Goal: Task Accomplishment & Management: Use online tool/utility

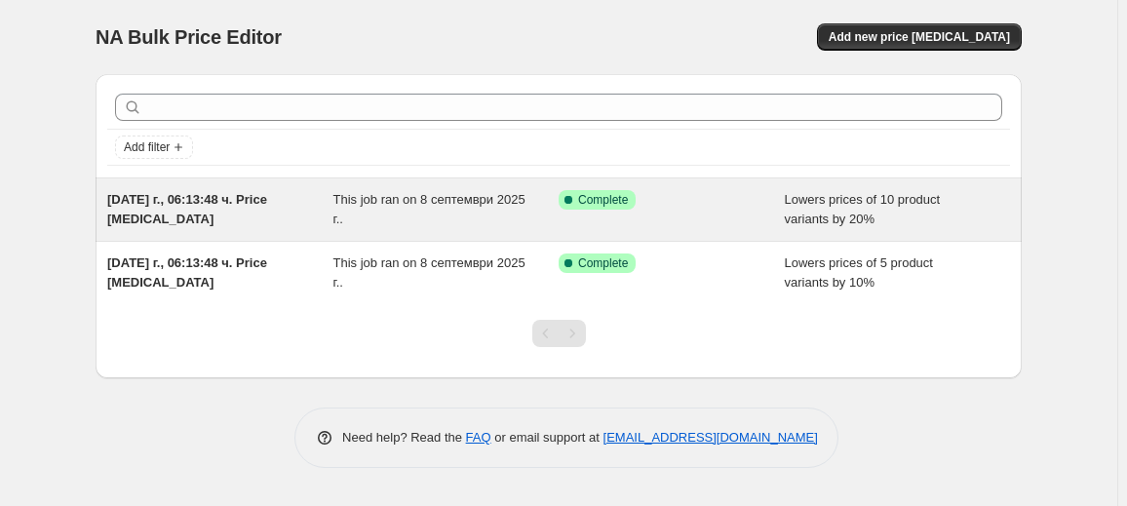
click at [666, 206] on div "Success Complete Complete" at bounding box center [657, 199] width 197 height 19
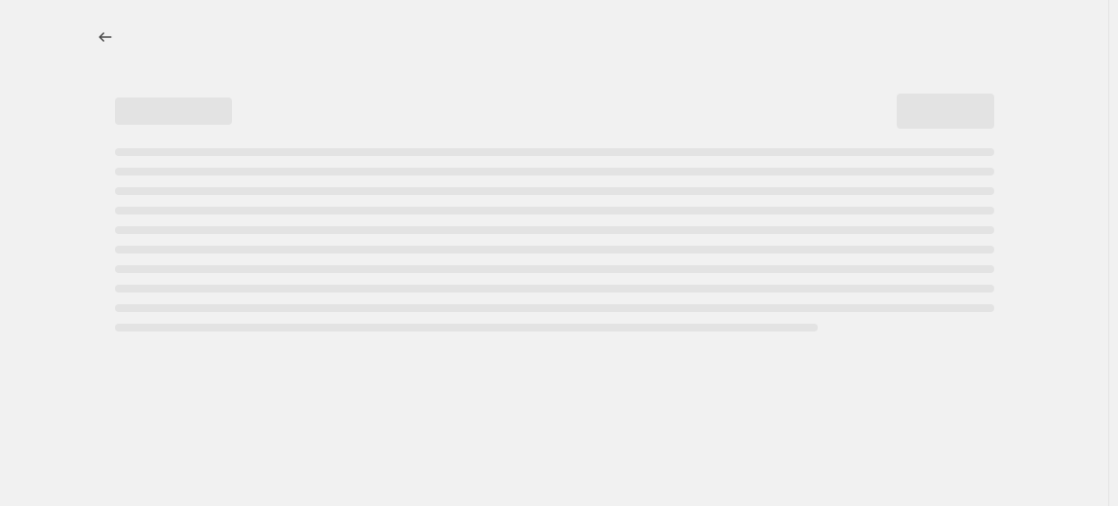
select select "percentage"
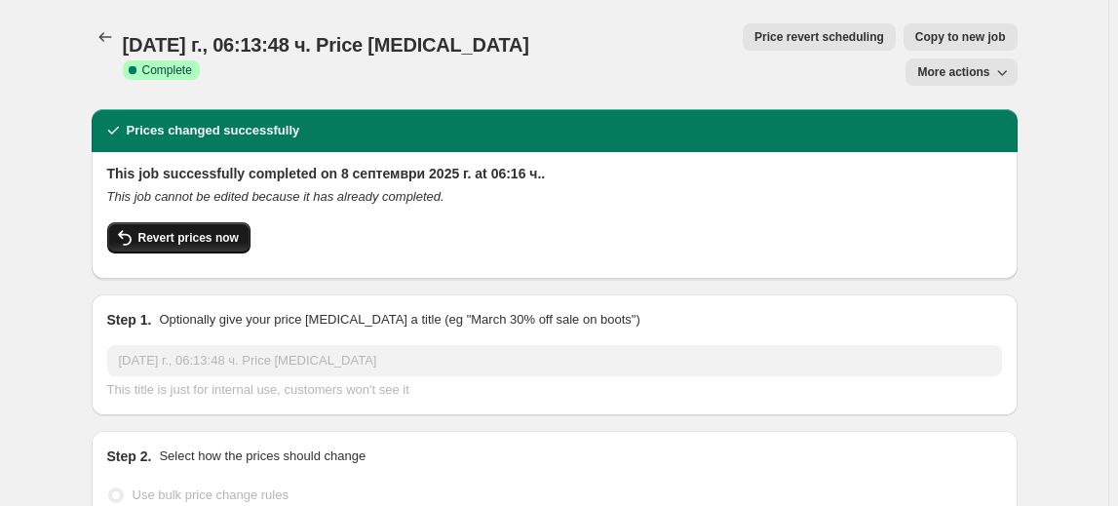
click at [180, 230] on span "Revert prices now" at bounding box center [188, 238] width 100 height 16
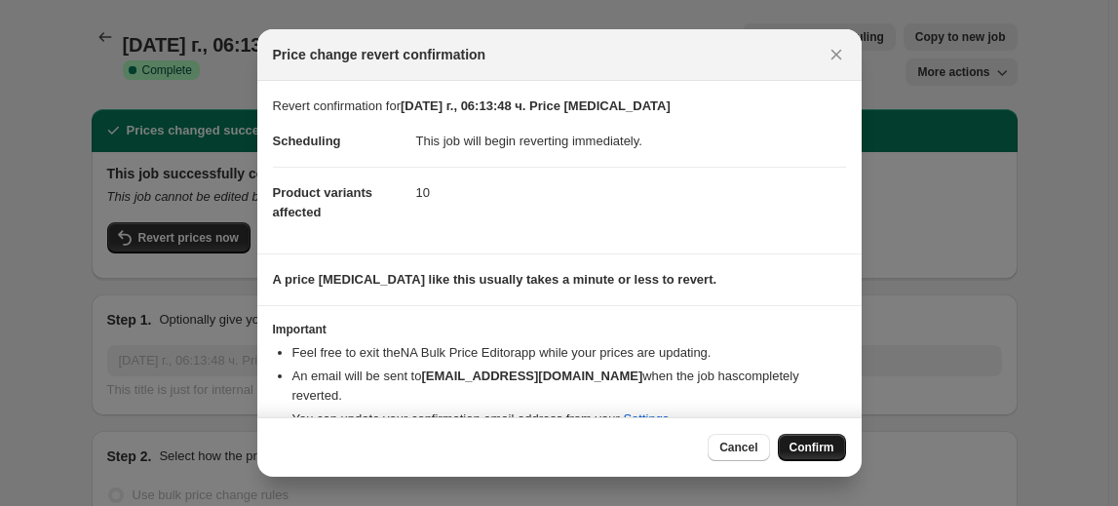
click at [824, 446] on span "Confirm" at bounding box center [812, 448] width 45 height 16
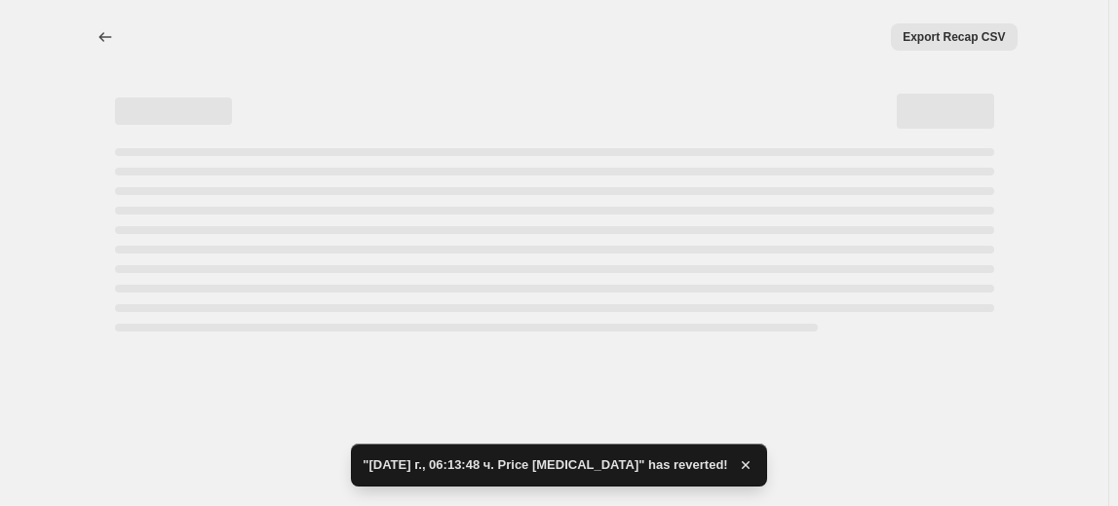
select select "percentage"
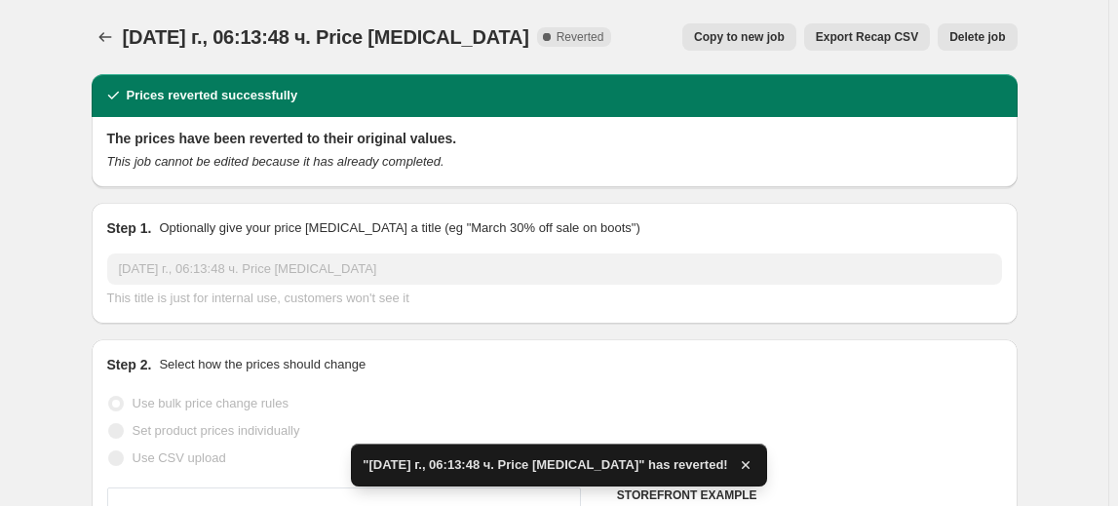
click at [978, 24] on button "Delete job" at bounding box center [977, 36] width 79 height 27
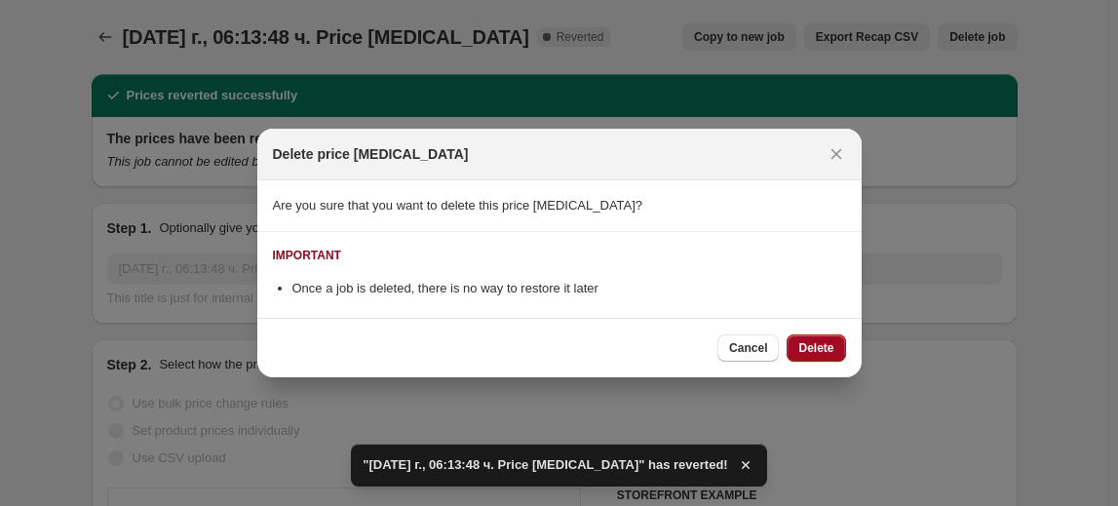
click at [821, 339] on button "Delete" at bounding box center [816, 347] width 58 height 27
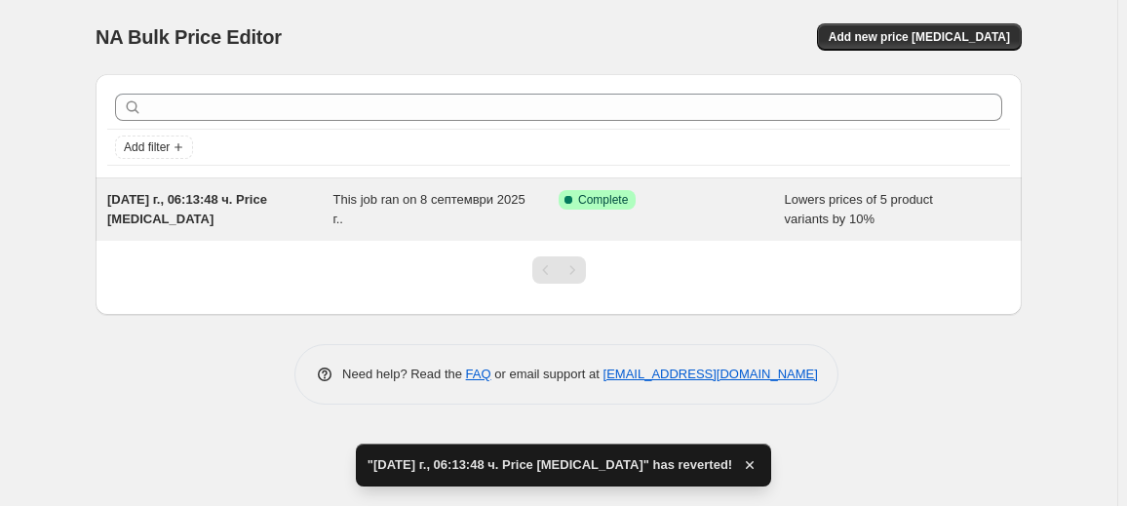
click at [372, 214] on div "This job ran on 8 септември 2025 г.." at bounding box center [446, 209] width 226 height 39
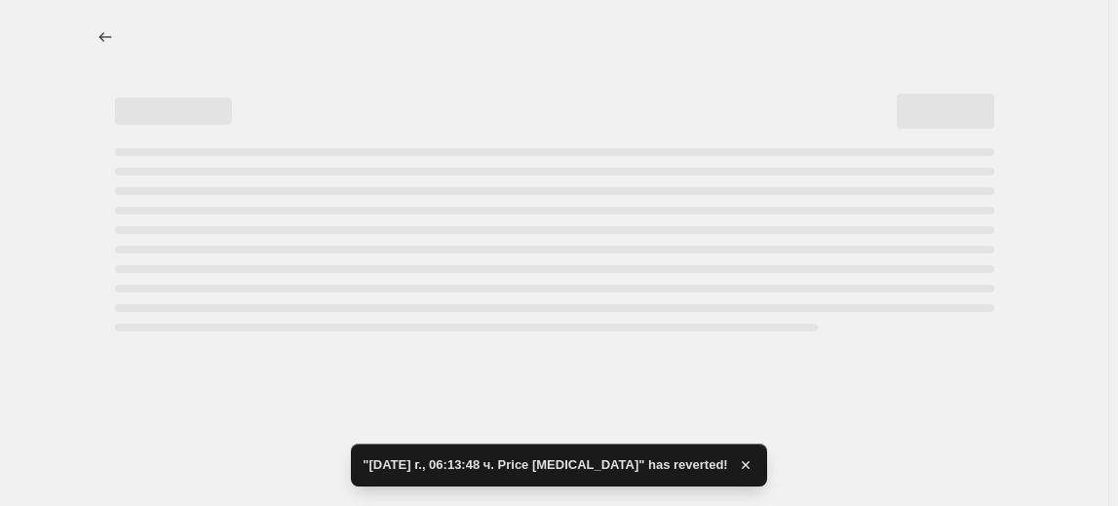
select select "percentage"
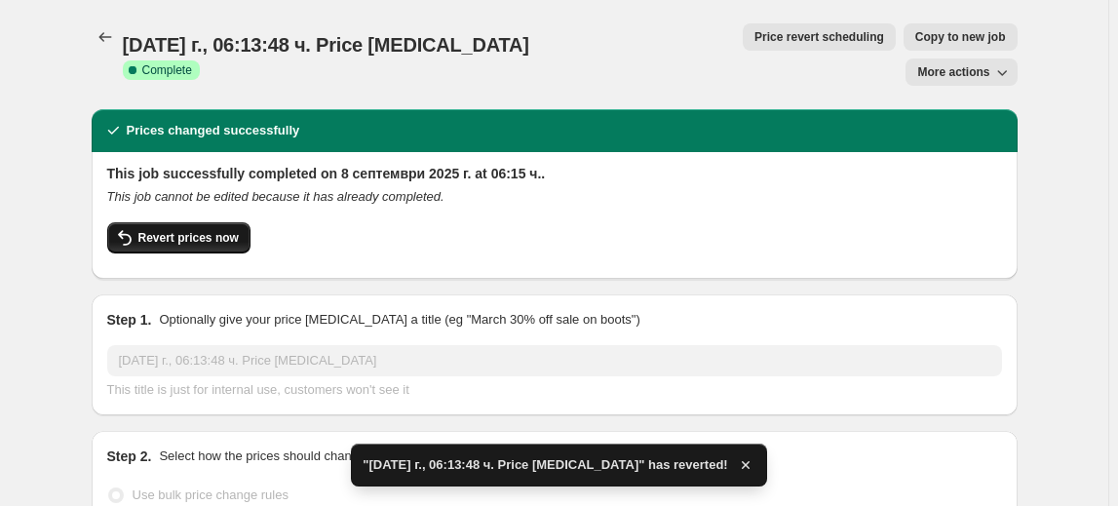
click at [218, 230] on span "Revert prices now" at bounding box center [188, 238] width 100 height 16
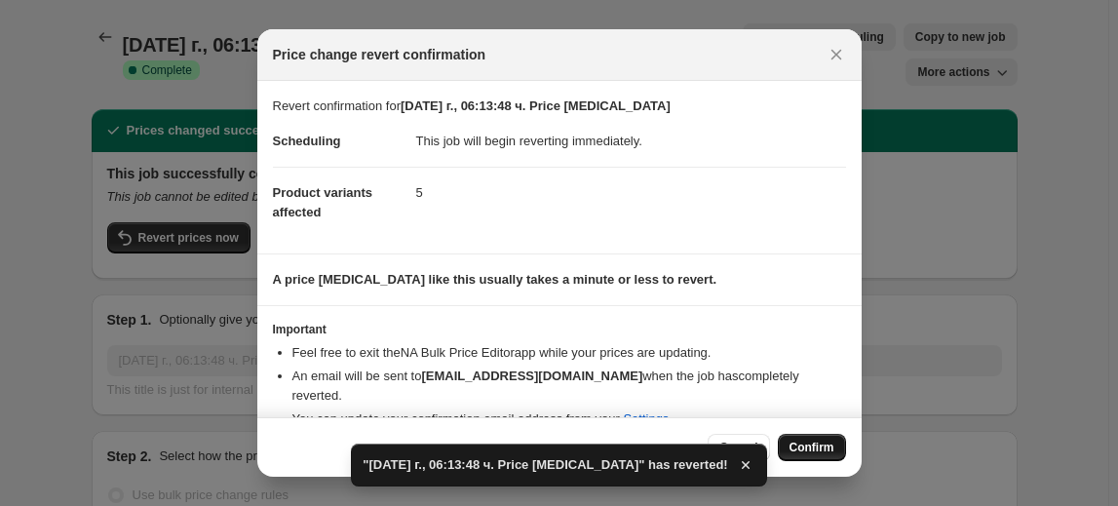
click at [815, 446] on span "Confirm" at bounding box center [812, 448] width 45 height 16
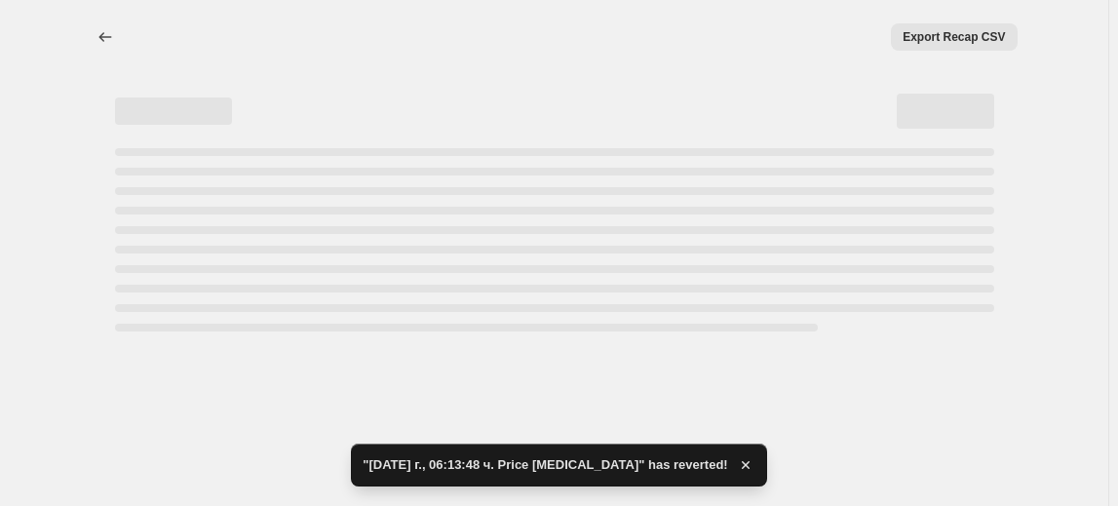
select select "percentage"
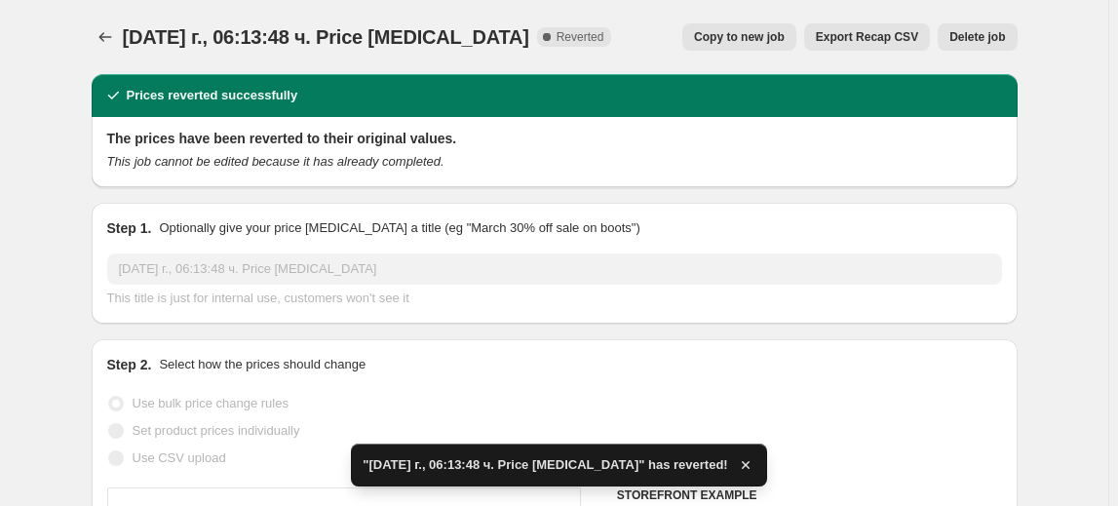
click at [995, 38] on span "Delete job" at bounding box center [977, 37] width 56 height 16
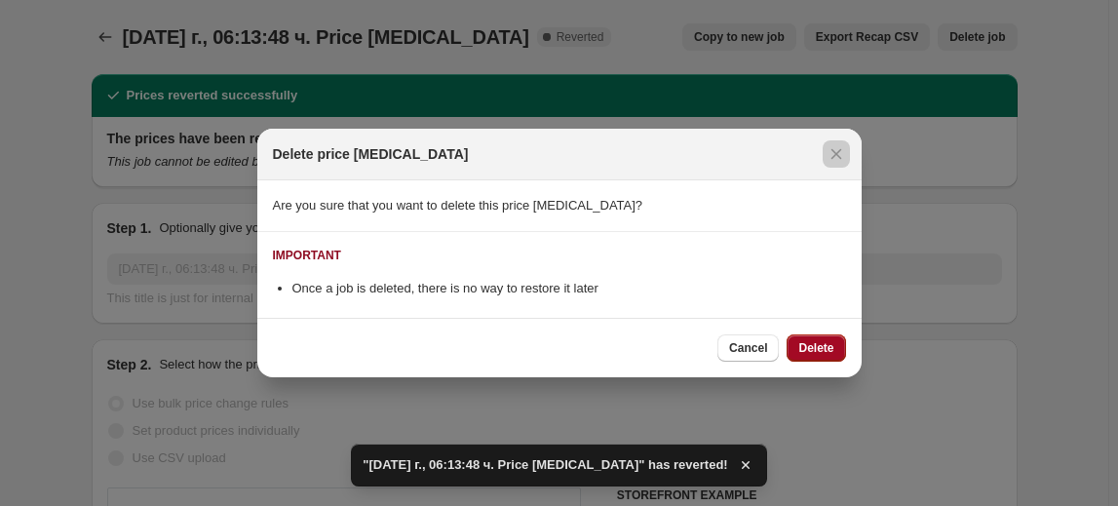
drag, startPoint x: 849, startPoint y: 351, endPoint x: 831, endPoint y: 358, distance: 18.8
click at [830, 349] on span "Delete" at bounding box center [815, 348] width 35 height 16
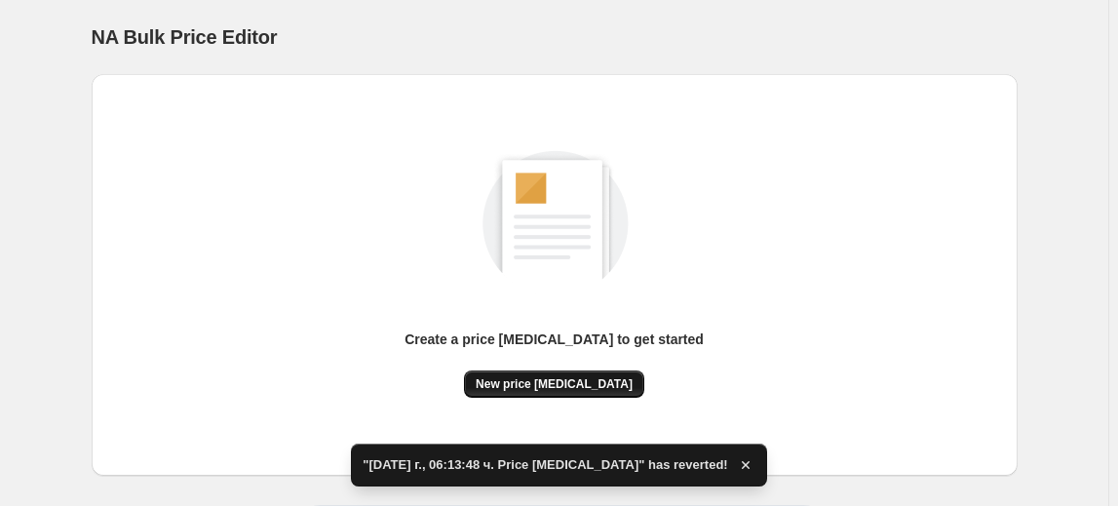
click at [564, 391] on span "New price change job" at bounding box center [554, 384] width 157 height 16
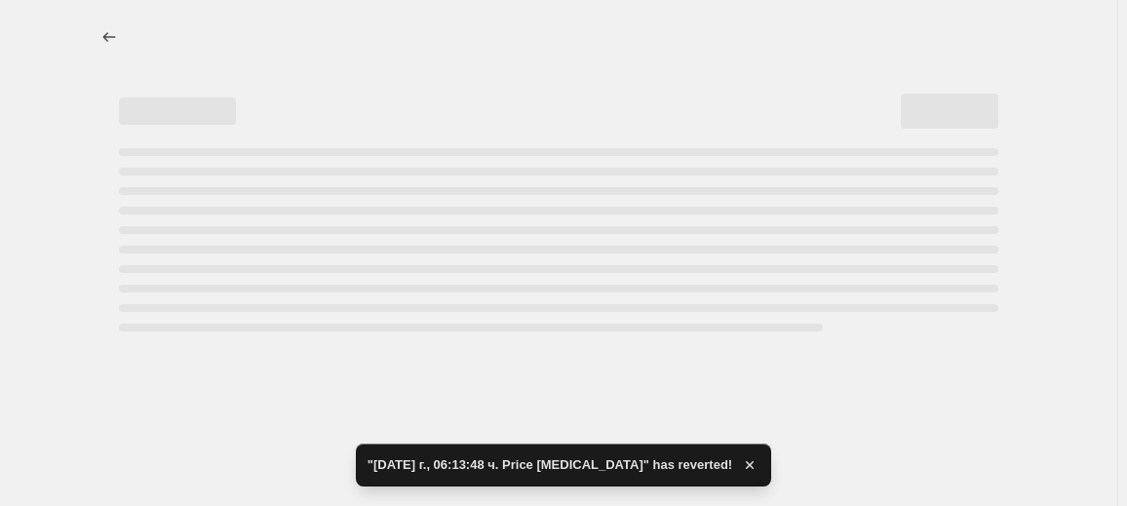
select select "percentage"
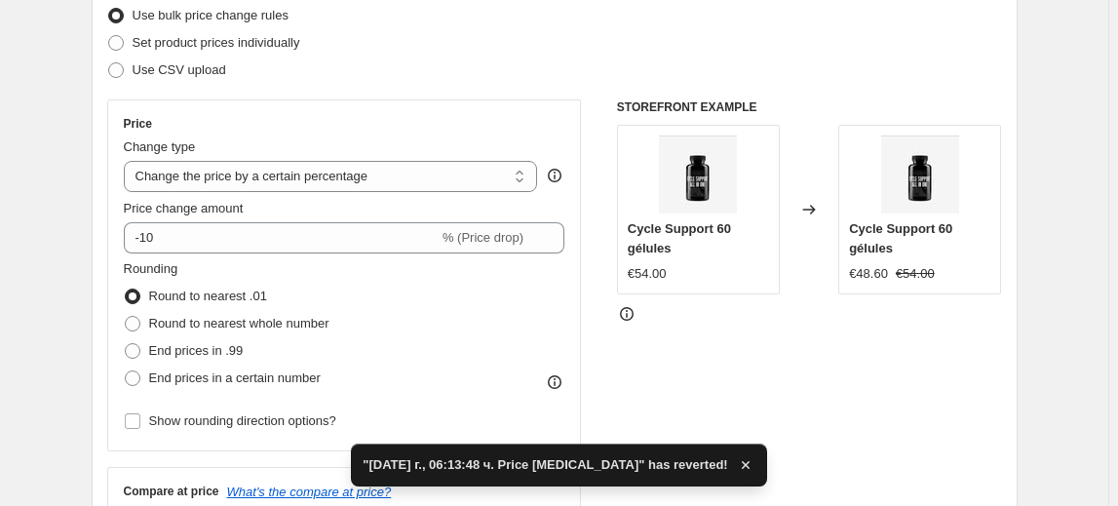
scroll to position [265, 0]
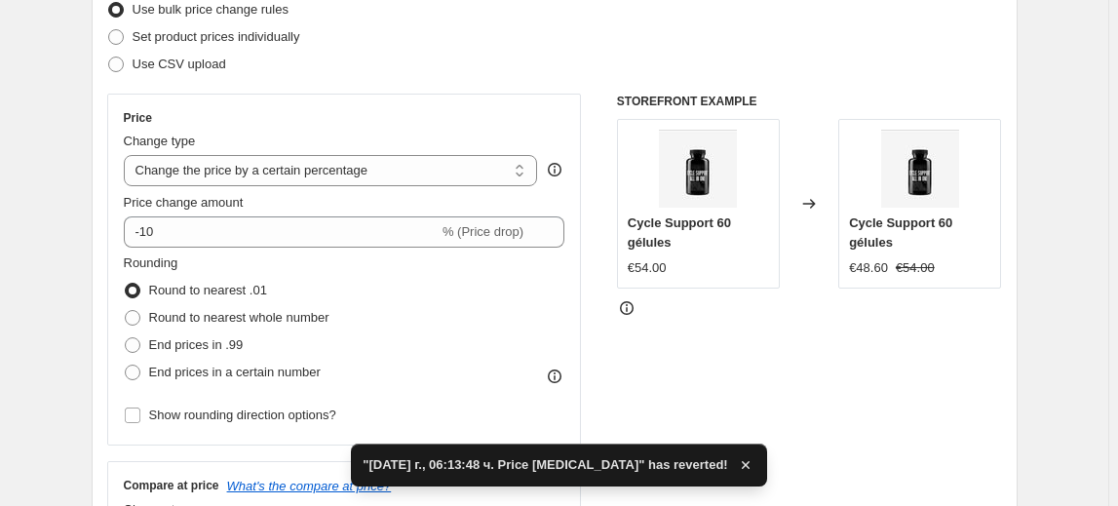
click at [143, 253] on legend "Rounding" at bounding box center [151, 264] width 55 height 23
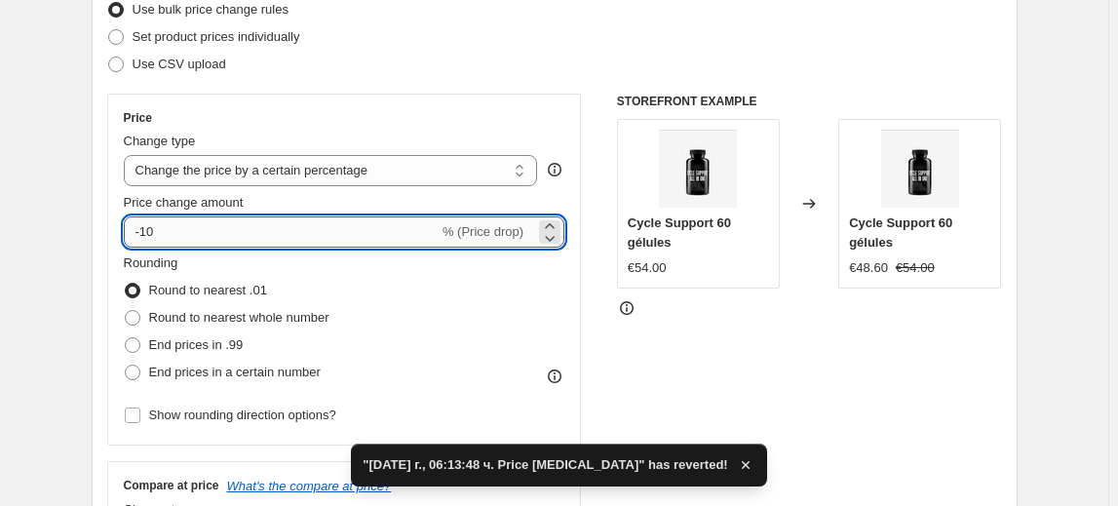
click at [155, 237] on input "-10" at bounding box center [281, 231] width 315 height 31
click at [150, 238] on input "-10" at bounding box center [281, 231] width 315 height 31
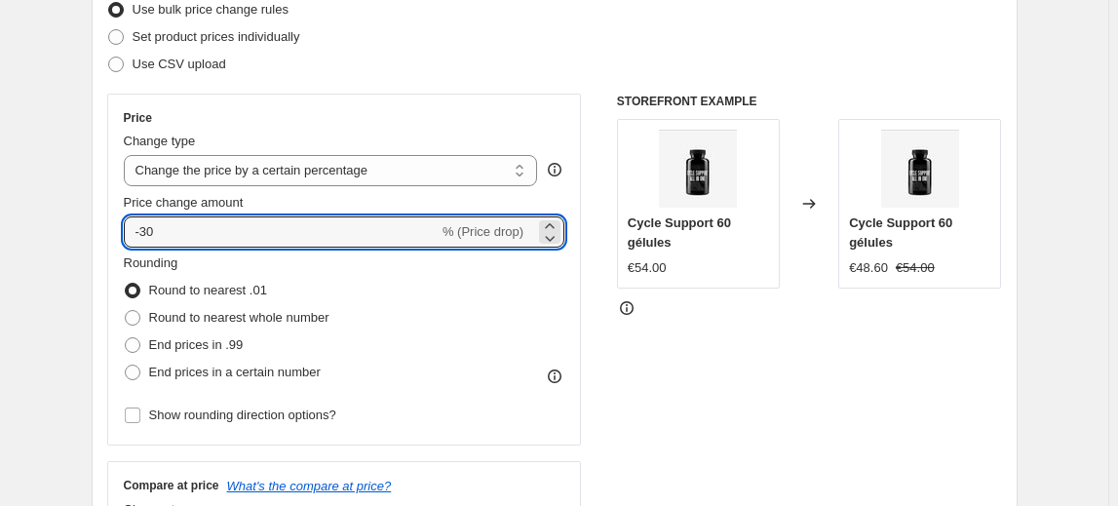
type input "-30"
click at [211, 269] on fieldset "Rounding Round to nearest .01 Round to nearest whole number End prices in .99 E…" at bounding box center [227, 319] width 206 height 133
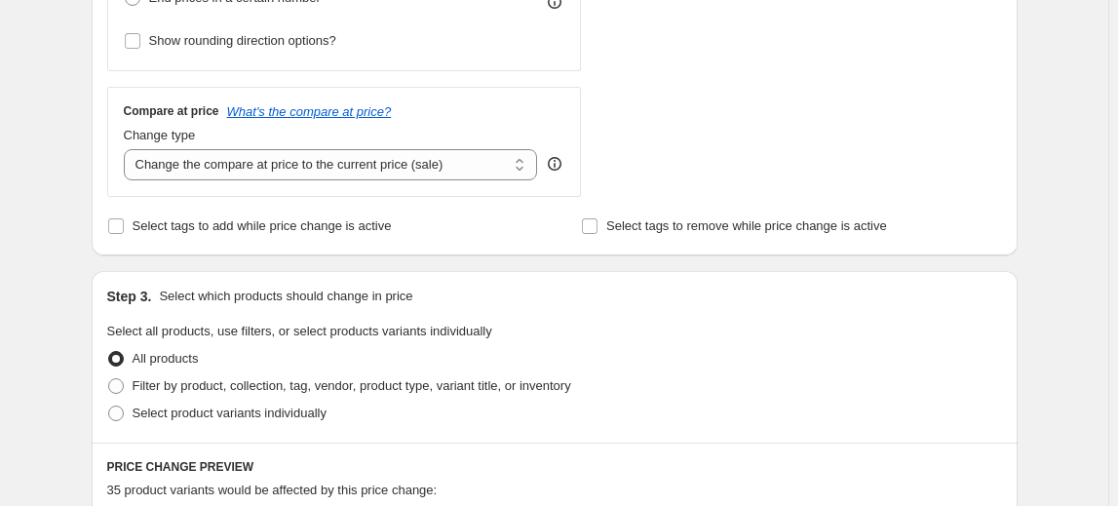
scroll to position [709, 0]
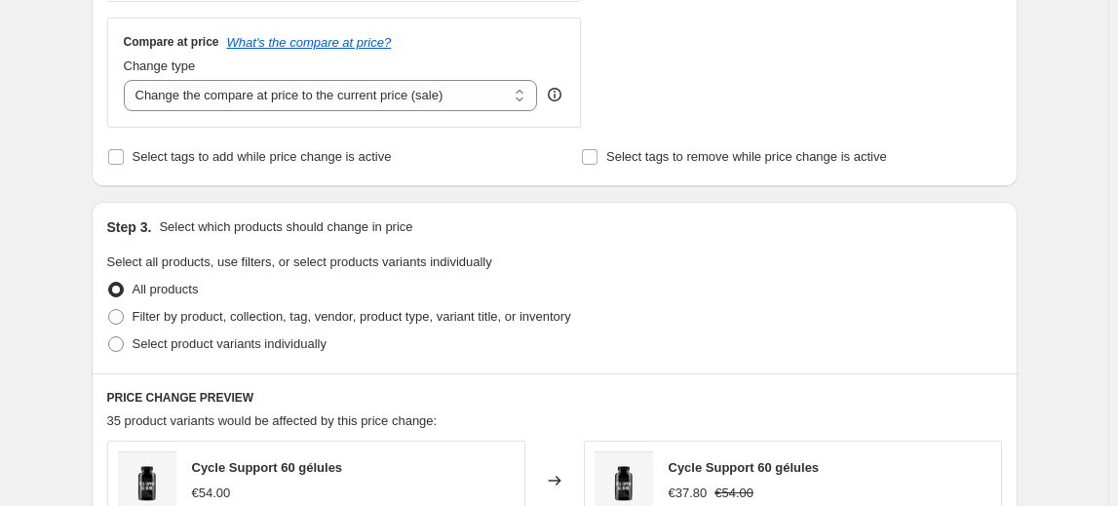
click at [207, 348] on span "Select product variants individually" at bounding box center [230, 343] width 194 height 15
click at [109, 337] on input "Select product variants individually" at bounding box center [108, 336] width 1 height 1
radio input "true"
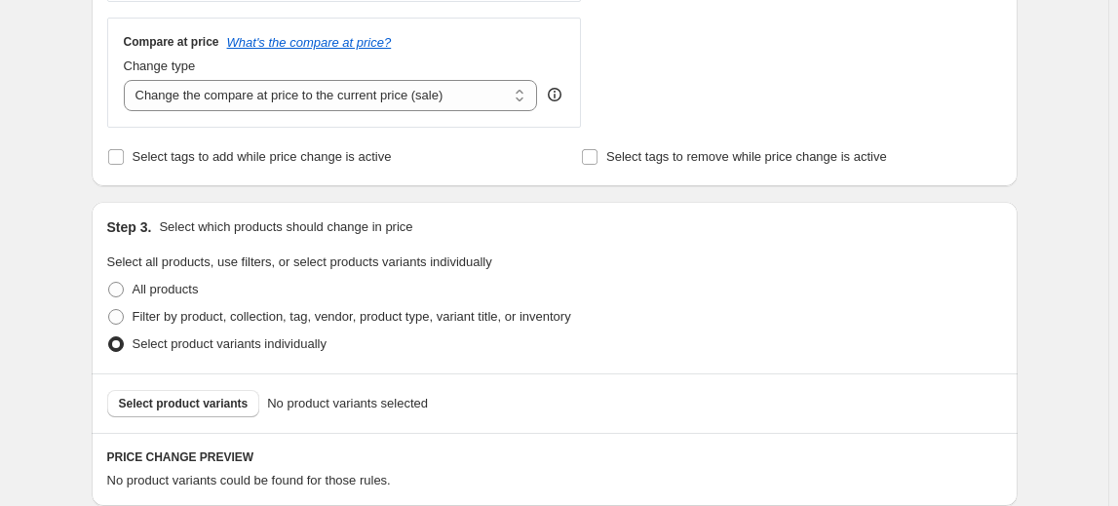
click at [203, 406] on span "Select product variants" at bounding box center [184, 404] width 130 height 16
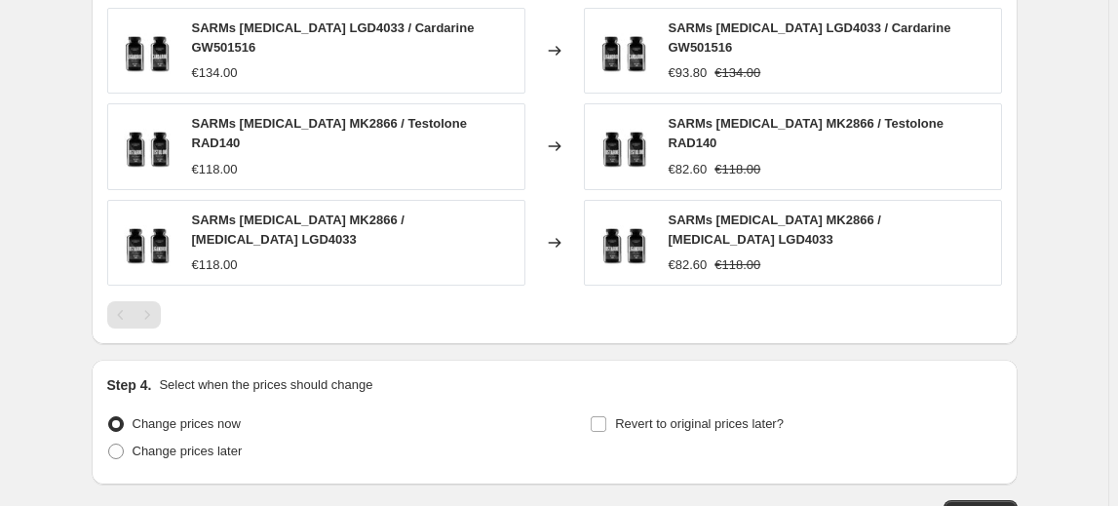
scroll to position [1497, 0]
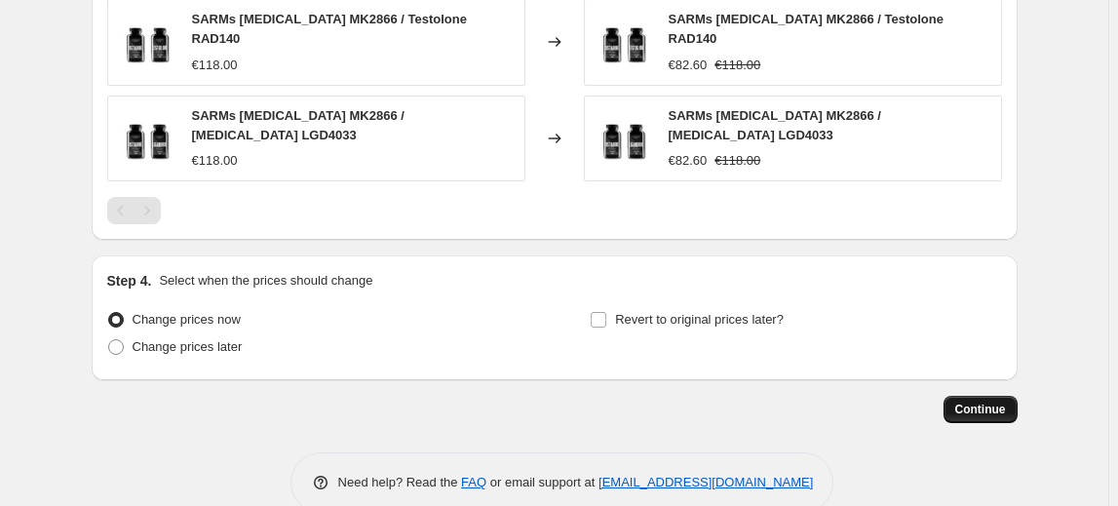
click at [970, 396] on button "Continue" at bounding box center [981, 409] width 74 height 27
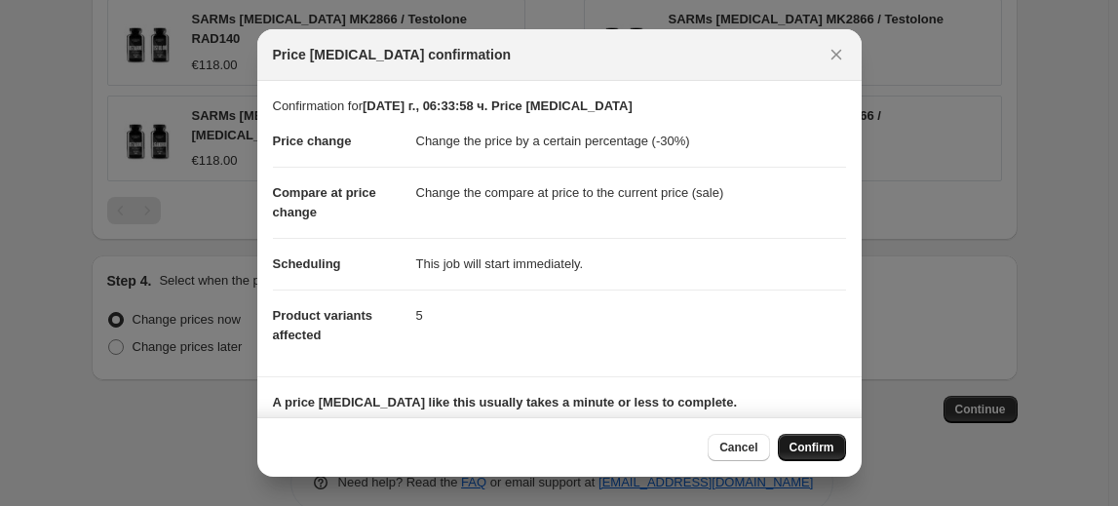
click at [822, 446] on span "Confirm" at bounding box center [812, 448] width 45 height 16
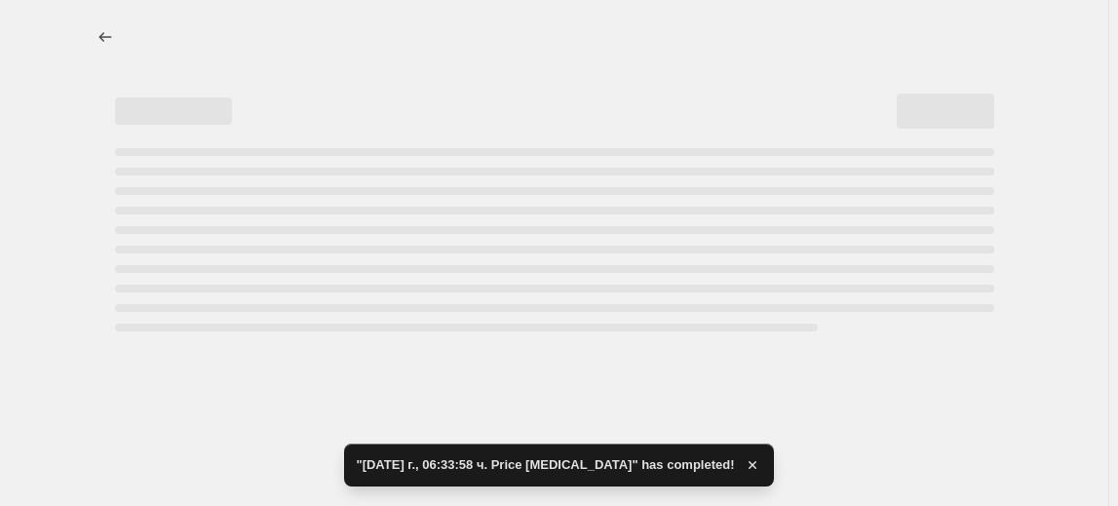
select select "percentage"
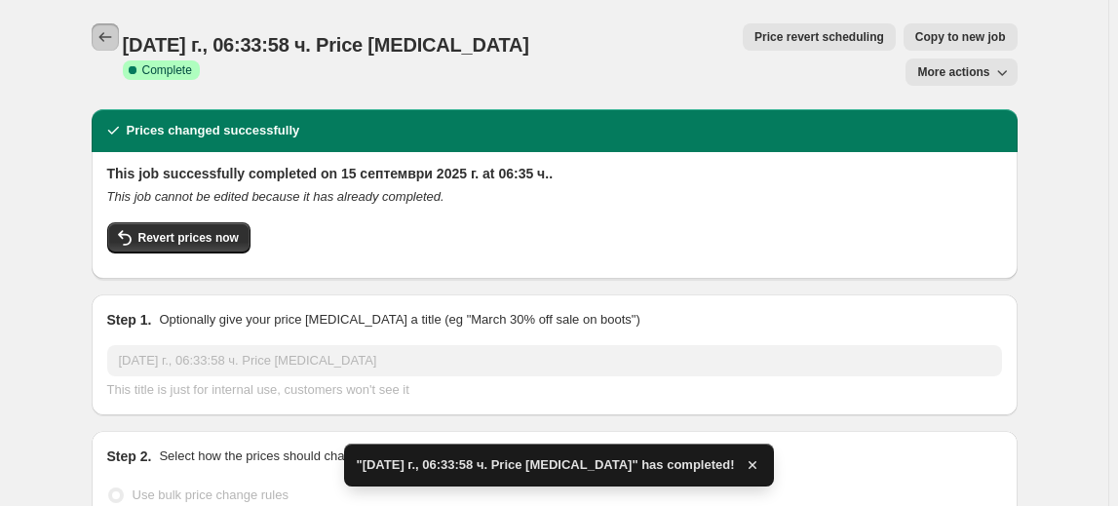
click at [106, 41] on icon "Price change jobs" at bounding box center [105, 36] width 19 height 19
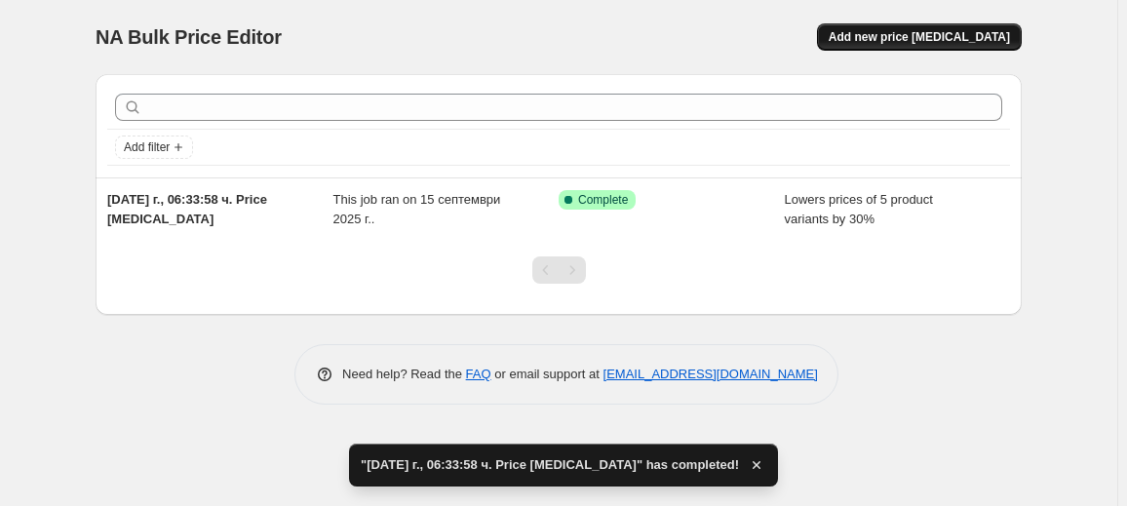
click at [947, 23] on button "Add new price change job" at bounding box center [919, 36] width 205 height 27
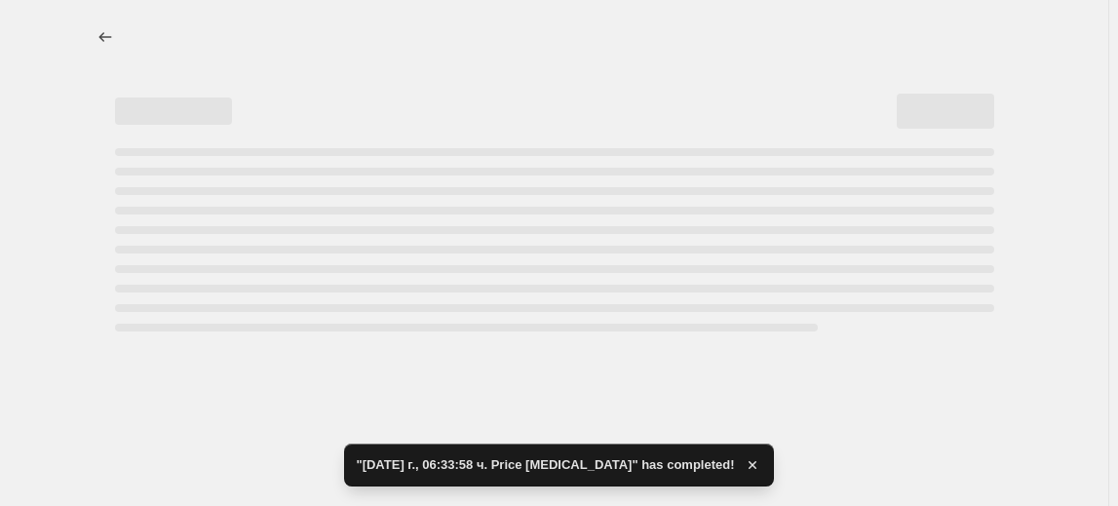
select select "percentage"
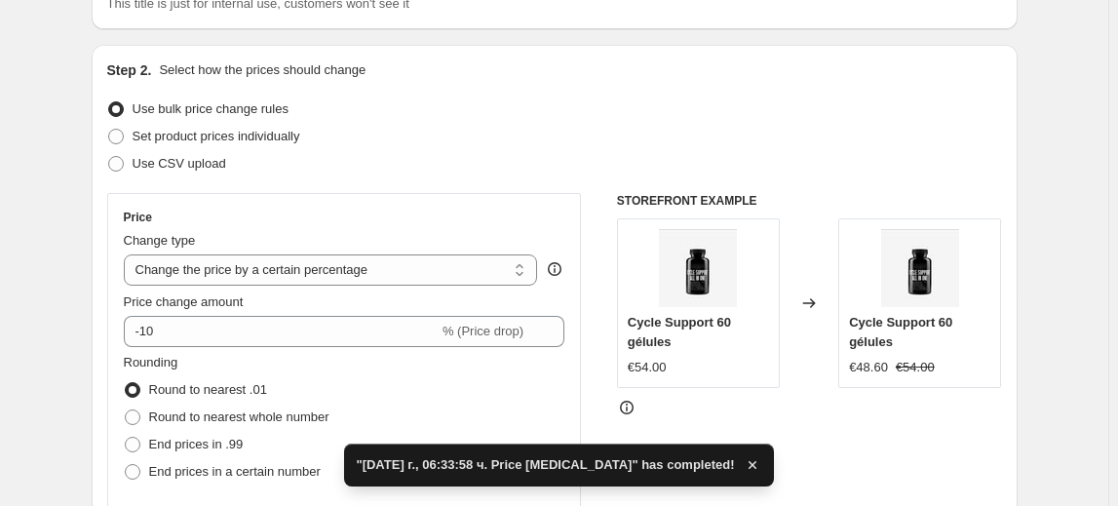
scroll to position [265, 0]
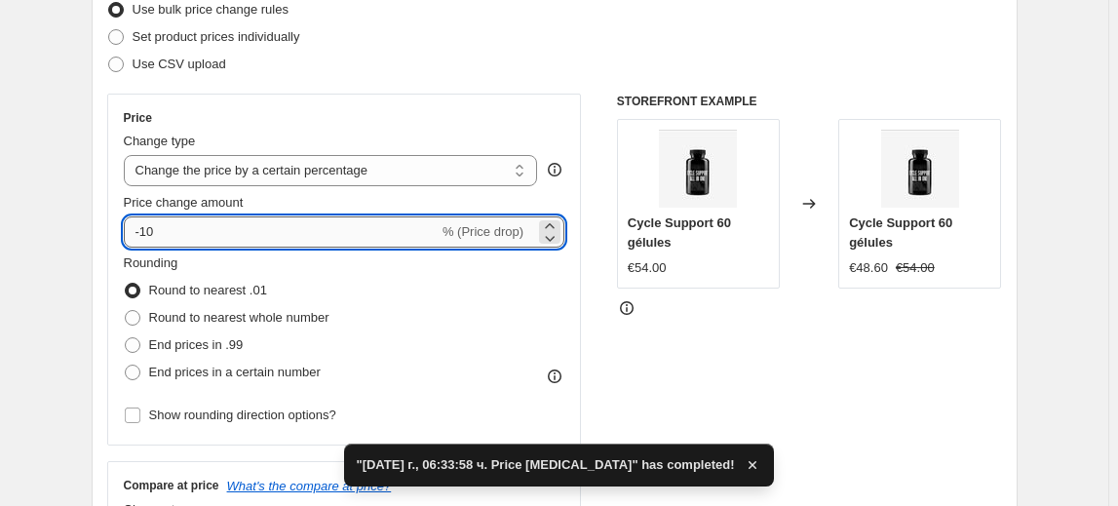
click at [142, 232] on input "-10" at bounding box center [281, 231] width 315 height 31
click at [150, 232] on input "-10" at bounding box center [281, 231] width 315 height 31
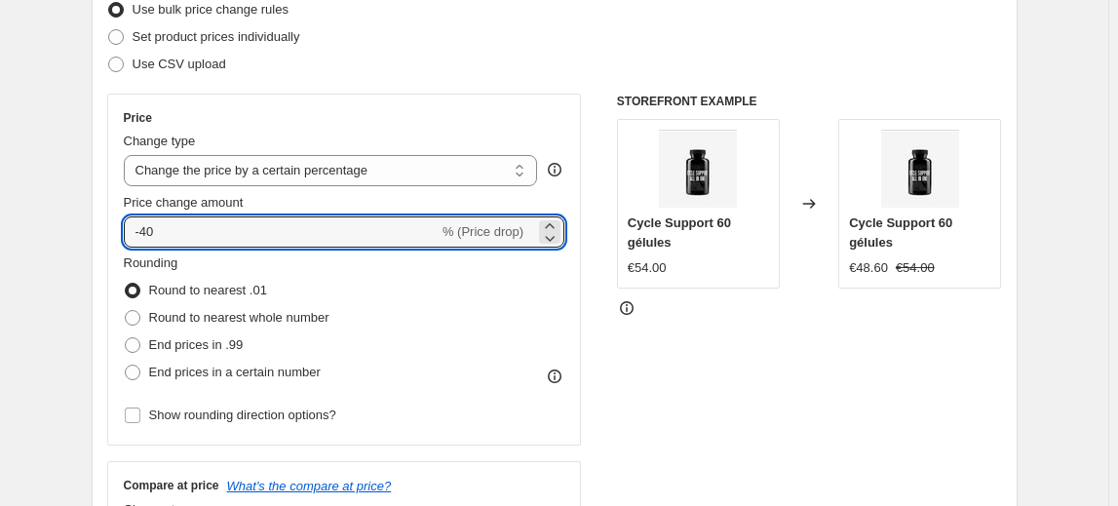
type input "-40"
click at [205, 264] on fieldset "Rounding Round to nearest .01 Round to nearest whole number End prices in .99 E…" at bounding box center [227, 319] width 206 height 133
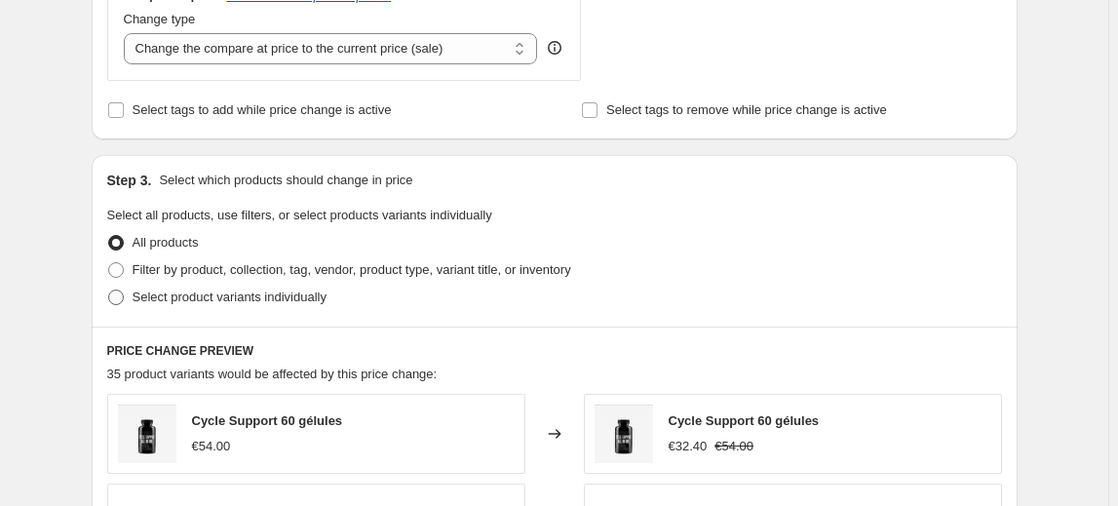
scroll to position [797, 0]
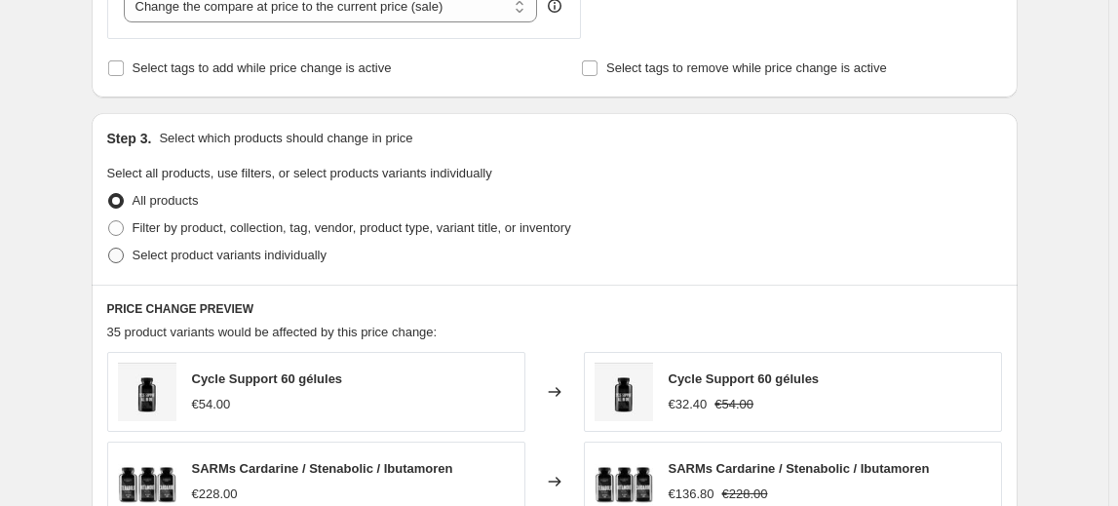
click at [155, 256] on span "Select product variants individually" at bounding box center [230, 255] width 194 height 15
click at [109, 249] on input "Select product variants individually" at bounding box center [108, 248] width 1 height 1
radio input "true"
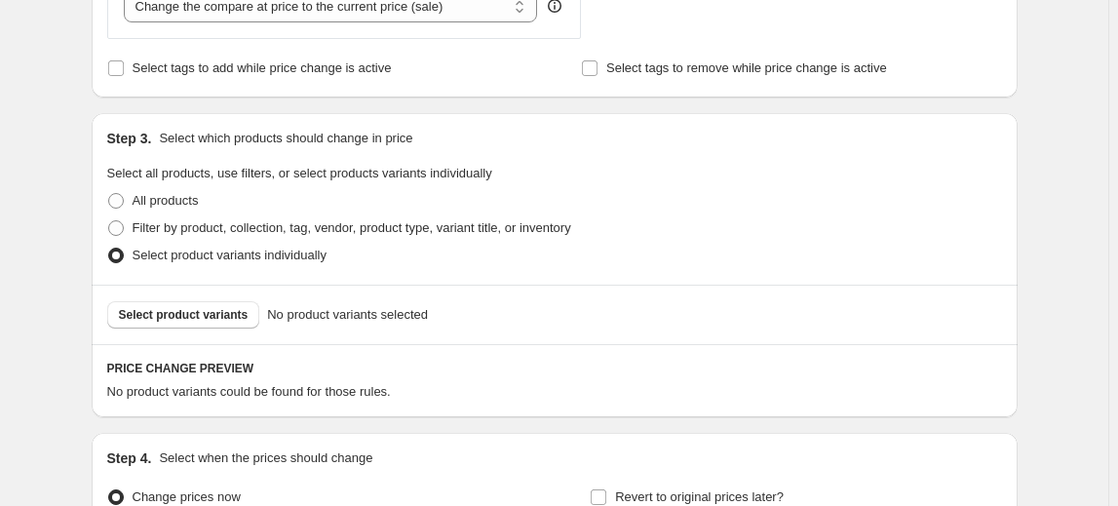
click at [166, 313] on span "Select product variants" at bounding box center [184, 315] width 130 height 16
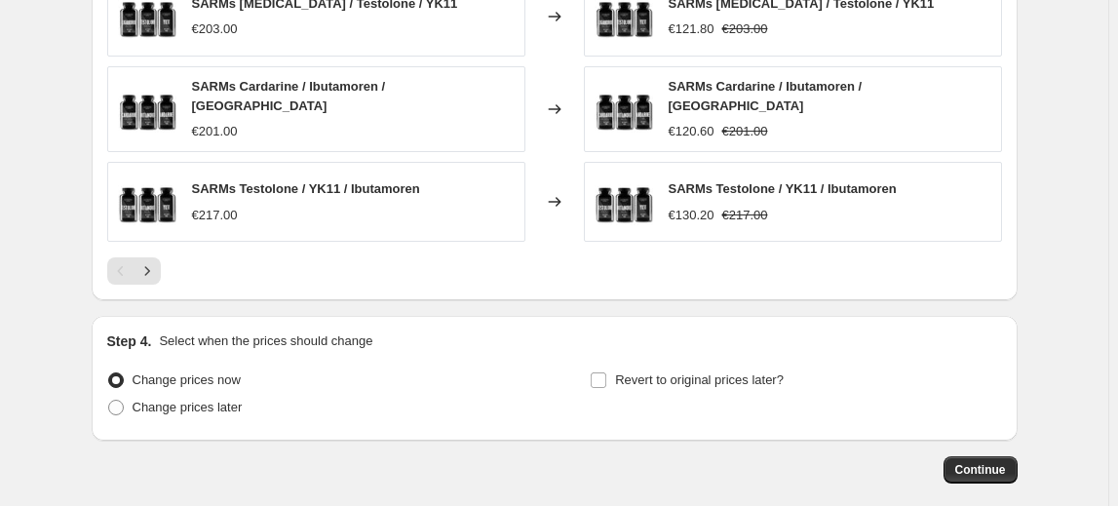
scroll to position [1417, 0]
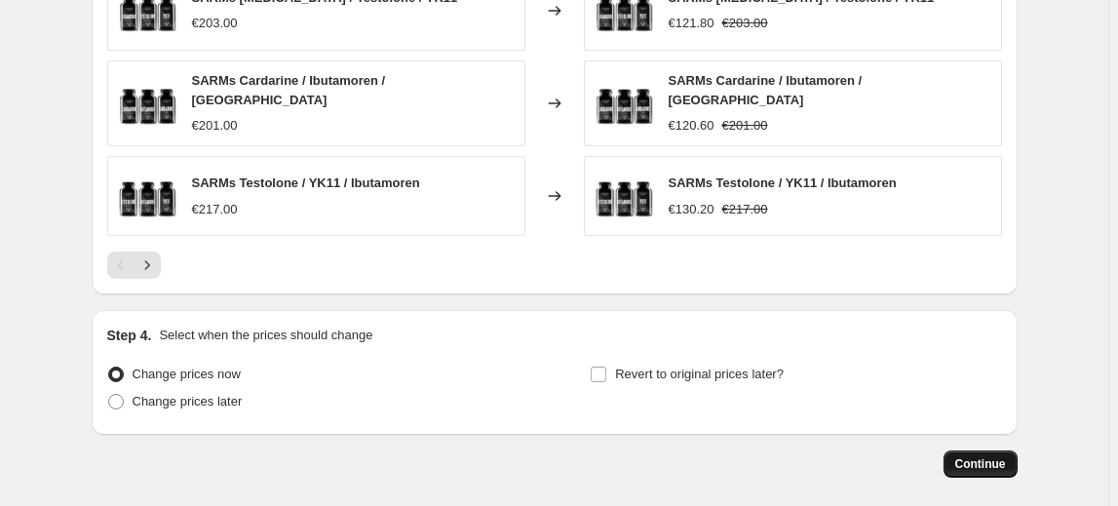
click at [992, 456] on span "Continue" at bounding box center [980, 464] width 51 height 16
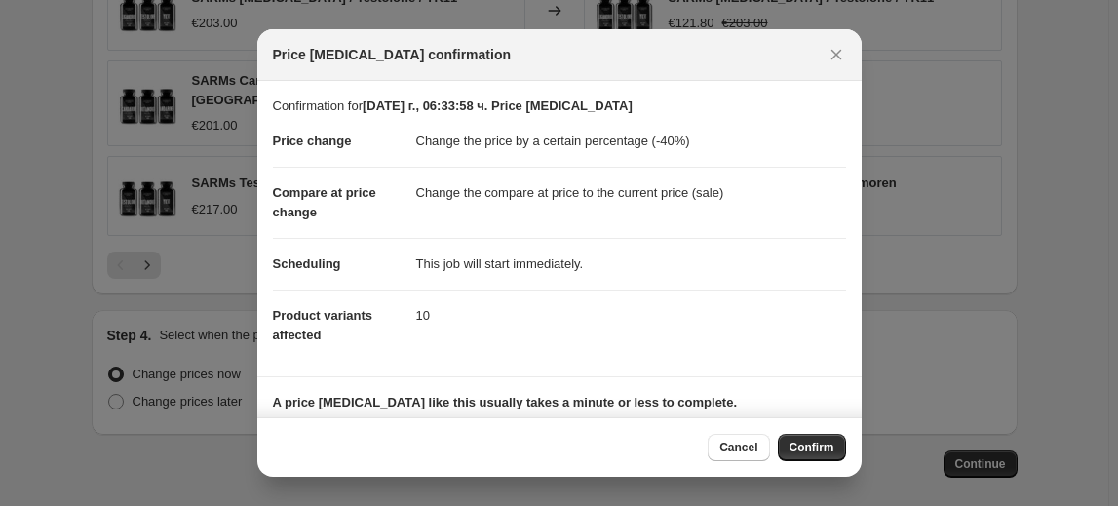
click at [829, 445] on span "Confirm" at bounding box center [812, 448] width 45 height 16
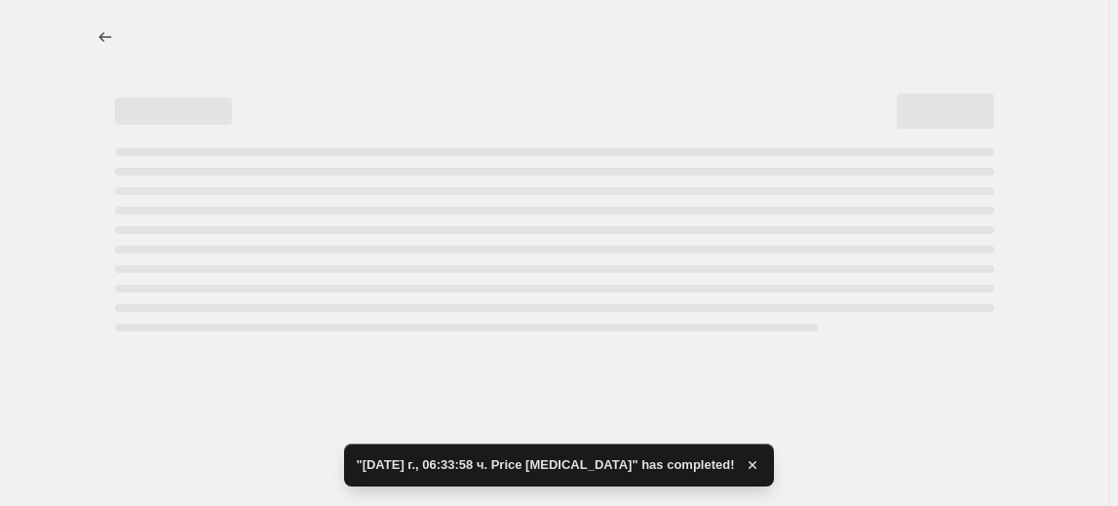
select select "percentage"
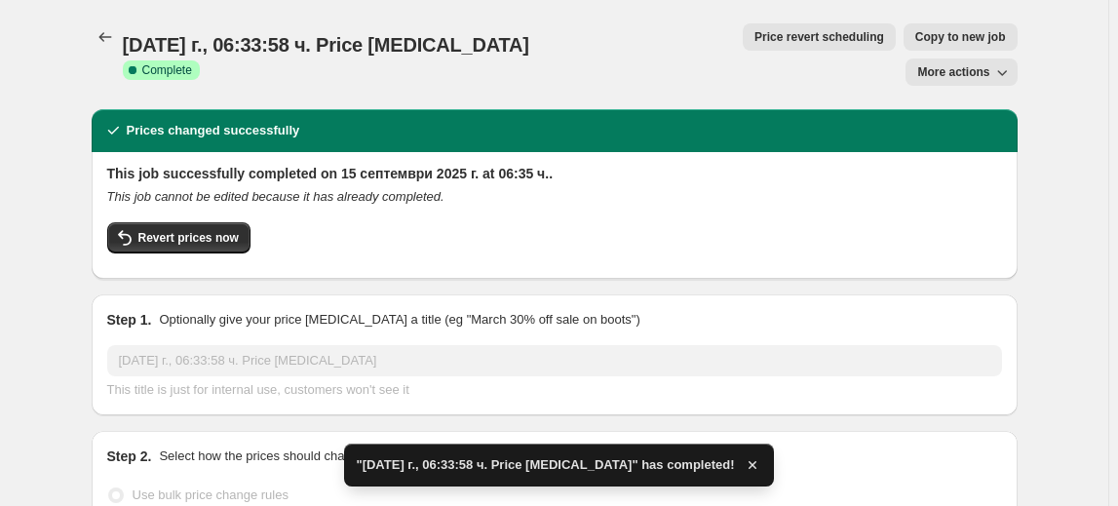
click at [109, 45] on icon "Price change jobs" at bounding box center [105, 36] width 19 height 19
